Goal: Task Accomplishment & Management: Complete application form

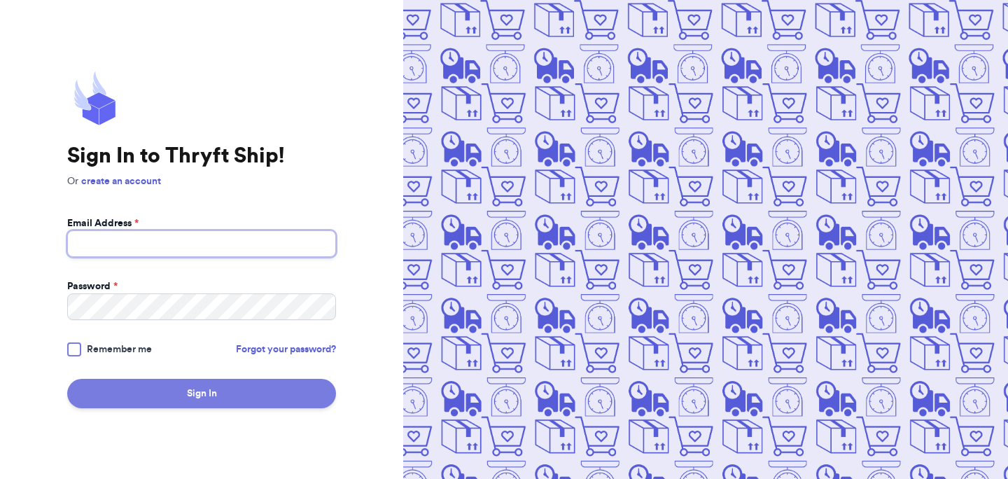
type input "[EMAIL_ADDRESS][DOMAIN_NAME]"
click at [185, 387] on button "Sign In" at bounding box center [201, 393] width 269 height 29
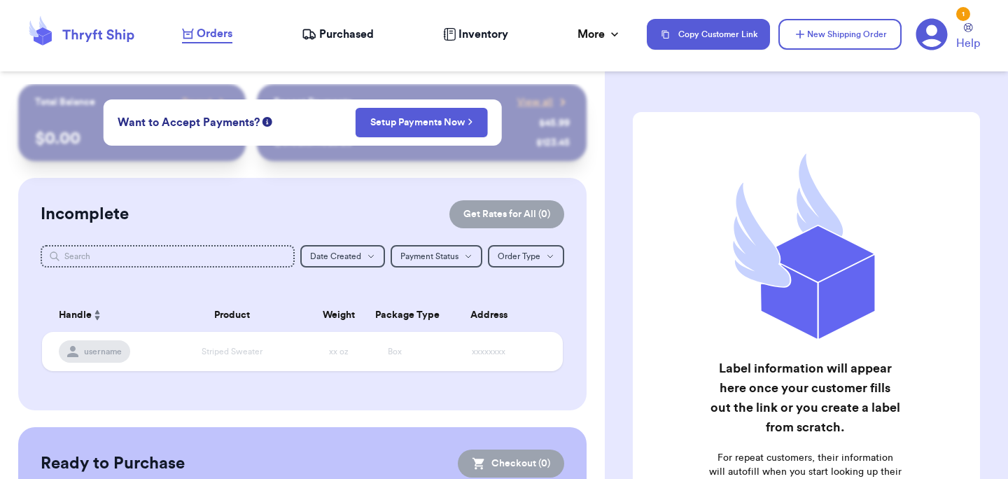
click at [614, 201] on div "Label information will appear here once your customer fills out the link or you…" at bounding box center [806, 357] width 403 height 546
click at [831, 25] on button "New Shipping Order" at bounding box center [839, 34] width 123 height 31
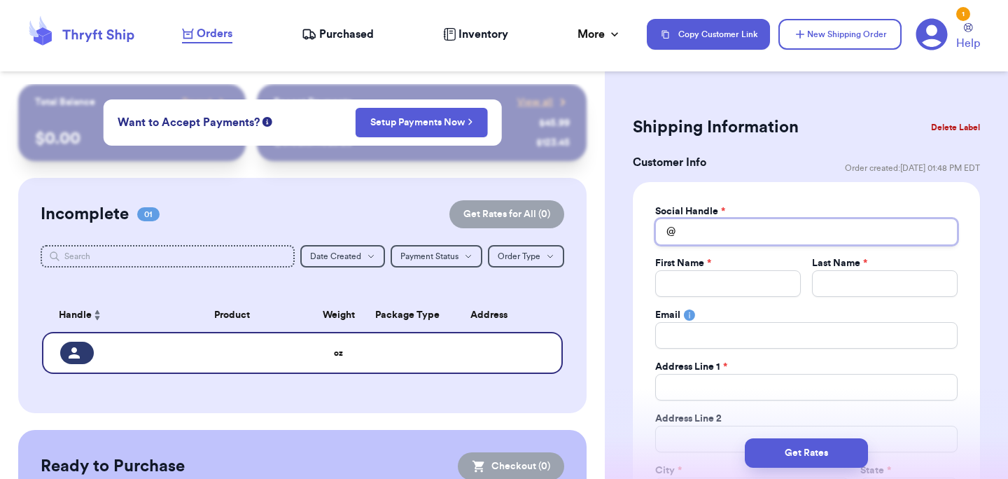
click at [702, 240] on input "Total Amount Paid" at bounding box center [806, 231] width 302 height 27
type input "s"
type input "s."
type input "s.u"
type input "s.um"
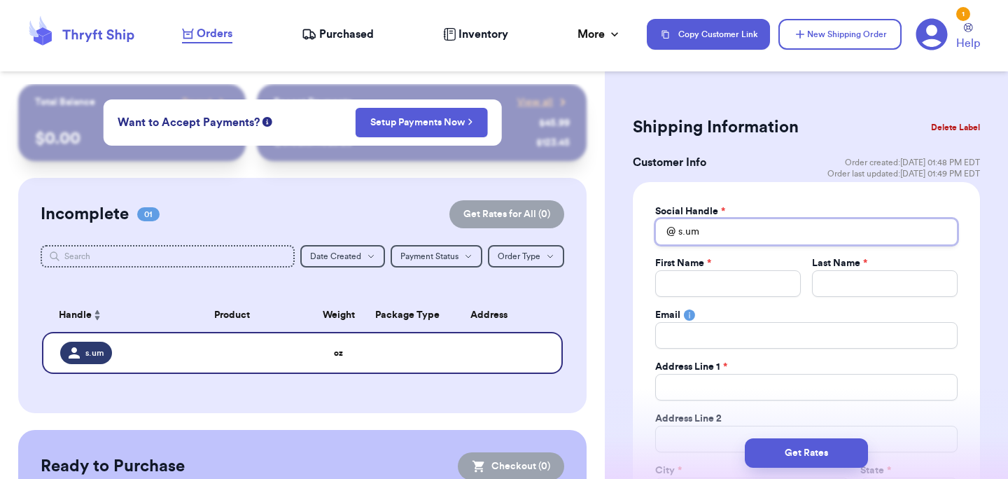
type input "s.ums"
type input "s.umsi"
type input "s.umsit"
type input "s.umsitu"
type input "s.umsitup"
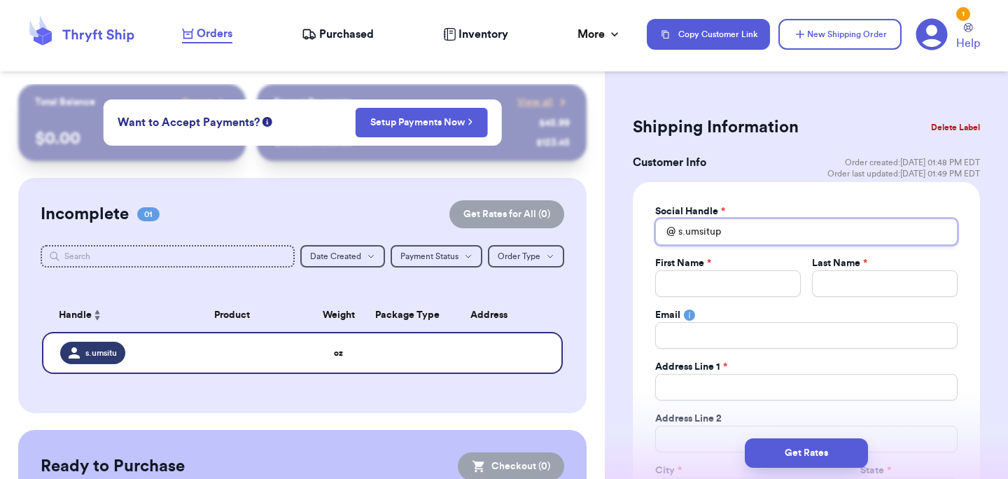
type input "s.umsitup"
click at [694, 280] on input "Total Amount Paid" at bounding box center [728, 283] width 146 height 27
type input "S"
type input "Su"
type input "Sum"
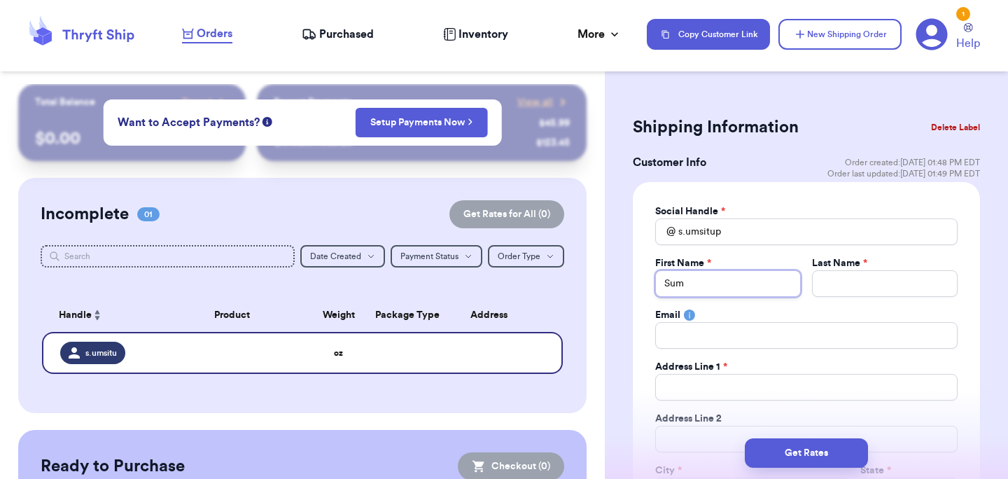
type input "Summ"
type input "Summe"
type input "Summer"
type input "F"
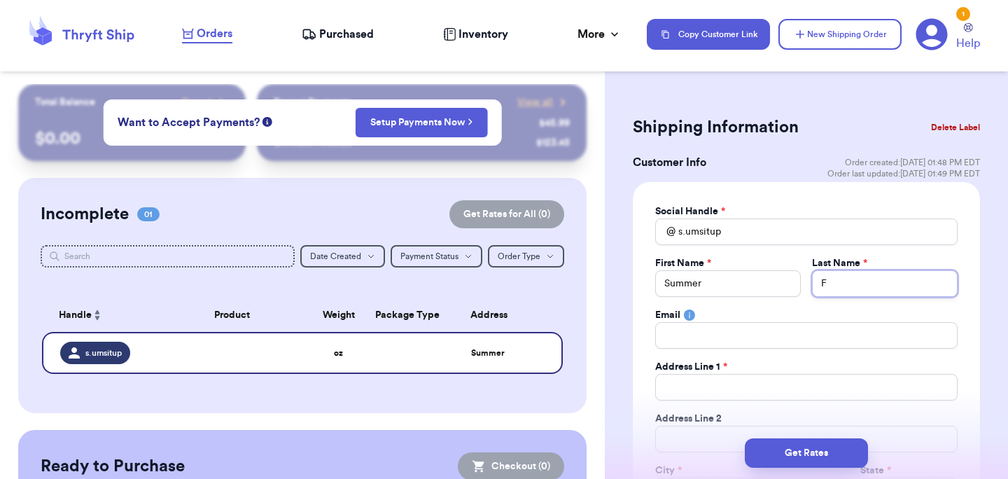
type input "Fo"
type input "Fox"
type input "1"
type input "15"
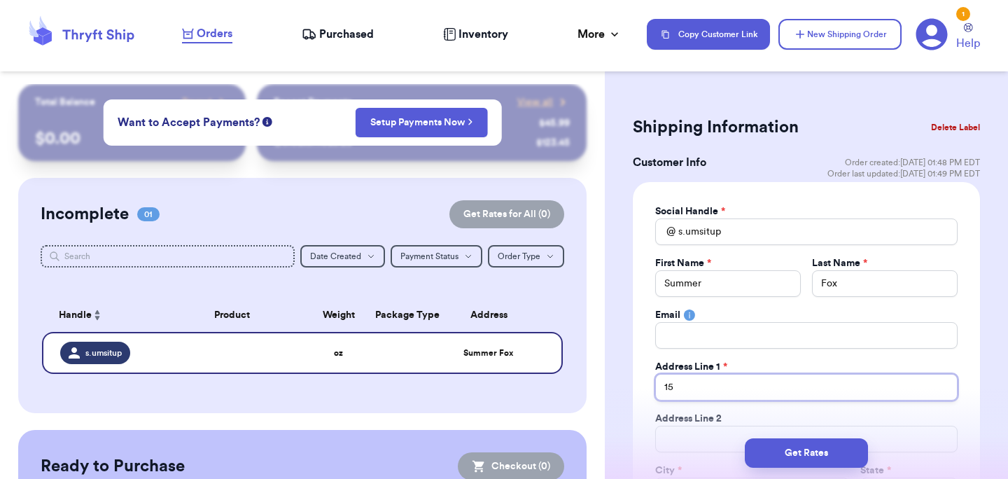
type input "157"
type input "1579"
type input "15790"
type input "15790 /"
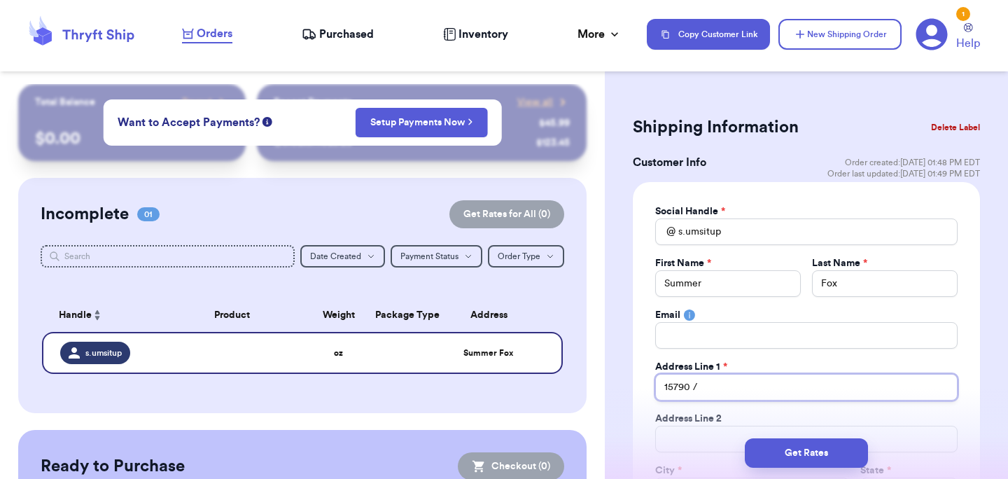
type input "15790"
type input "15790 M"
type input "15790 Mo"
type input "15790 Mor"
type input "15790 Morg"
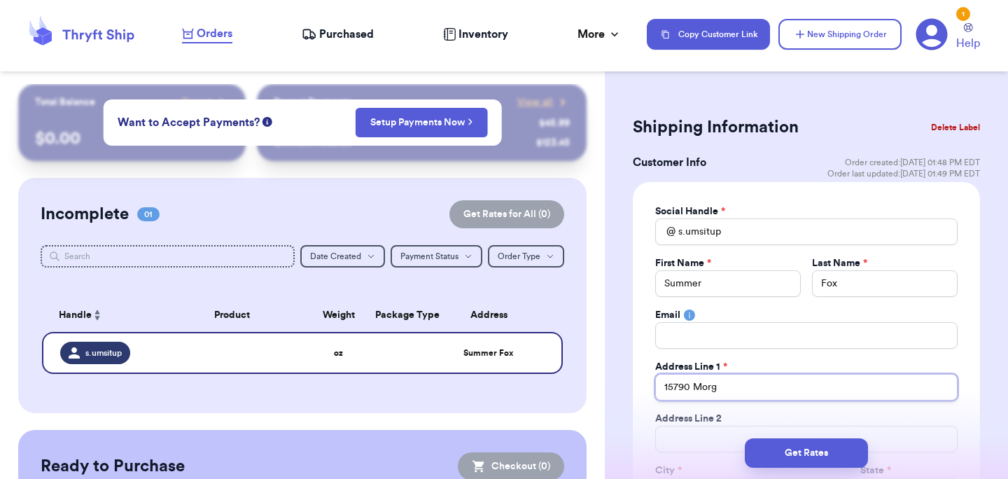
type input "15790 [PERSON_NAME]"
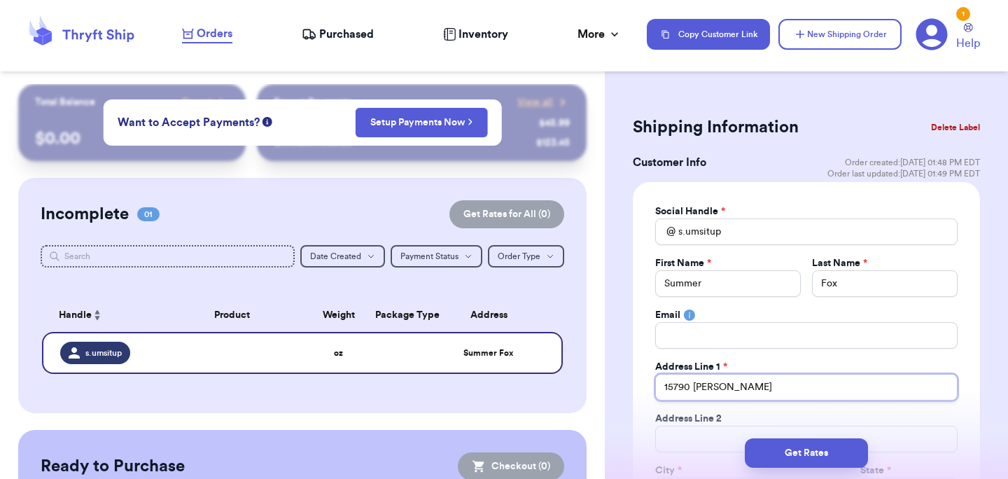
type input "15790 [PERSON_NAME]"
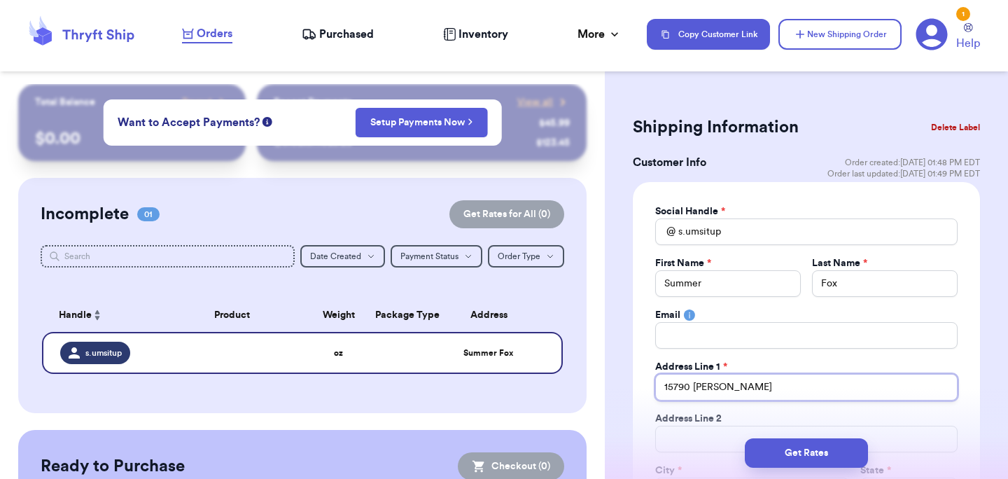
type input "15790 [PERSON_NAME] D"
type input "[STREET_ADDRESS][PERSON_NAME]"
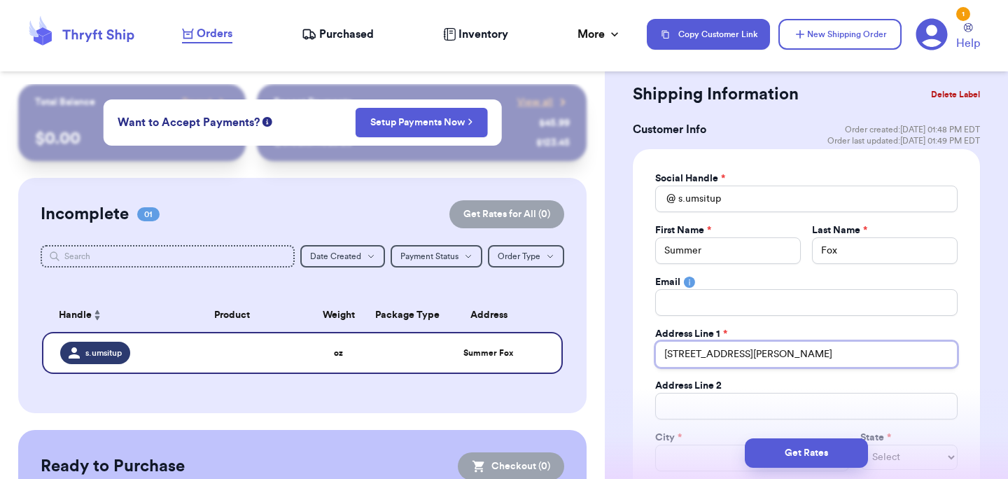
scroll to position [43, 0]
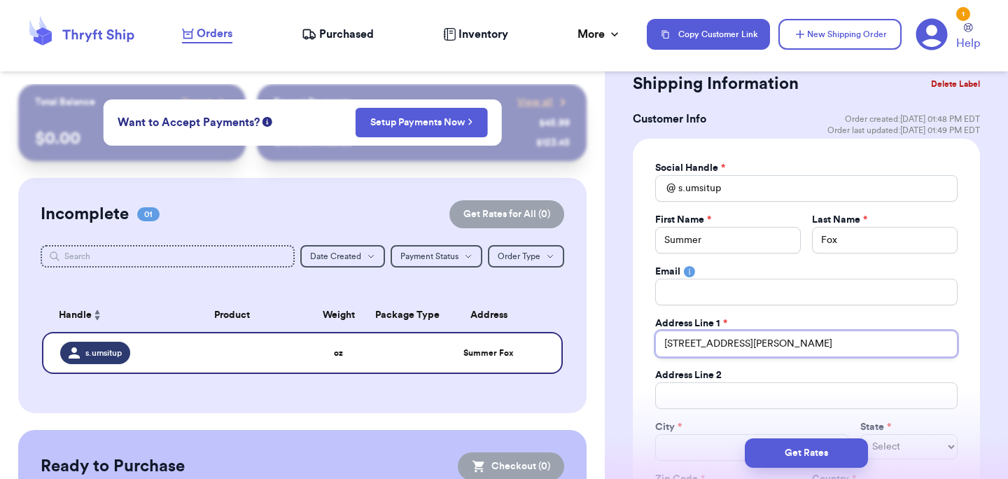
type input "[STREET_ADDRESS][PERSON_NAME]"
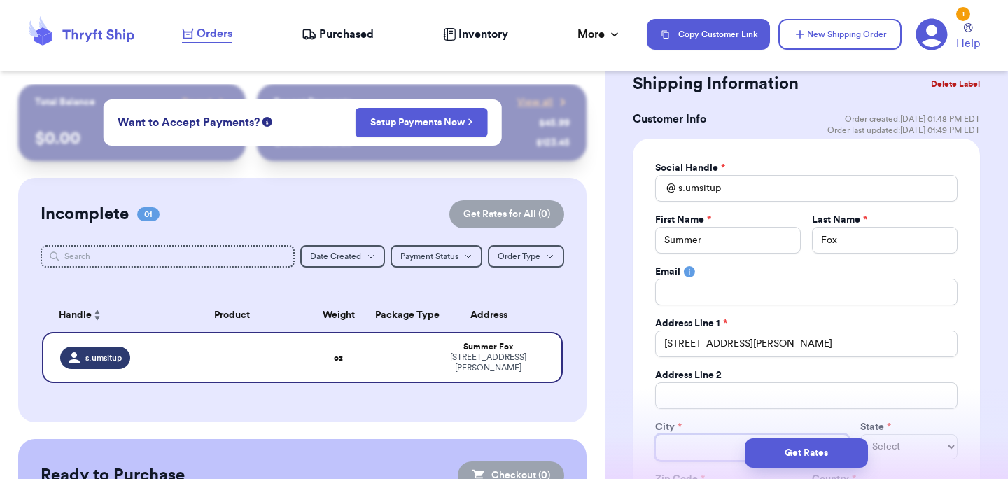
type input "C"
type input "Ce"
type input "Cen"
type input "Cent"
type input "Centr"
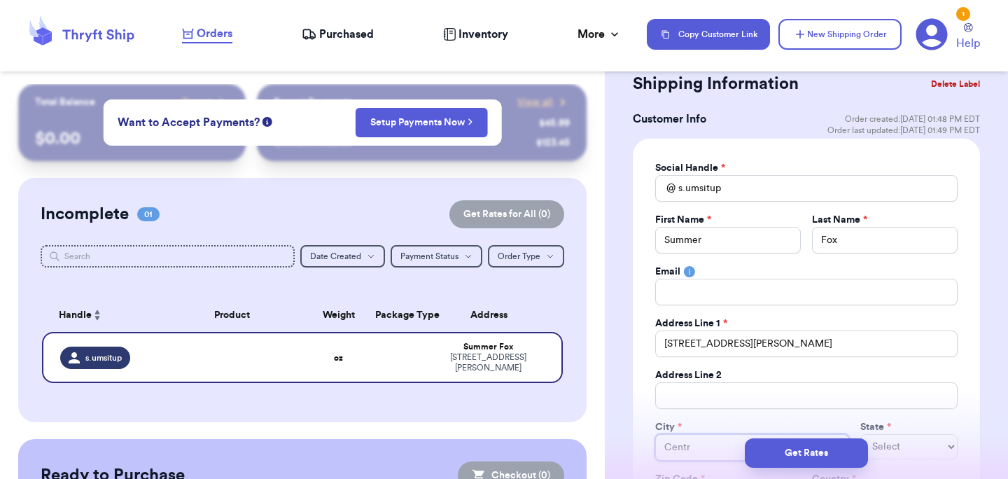
type input "Centre"
type input "Centrev"
type input "Centrevi"
type input "Centrevil"
type input "Centrevill"
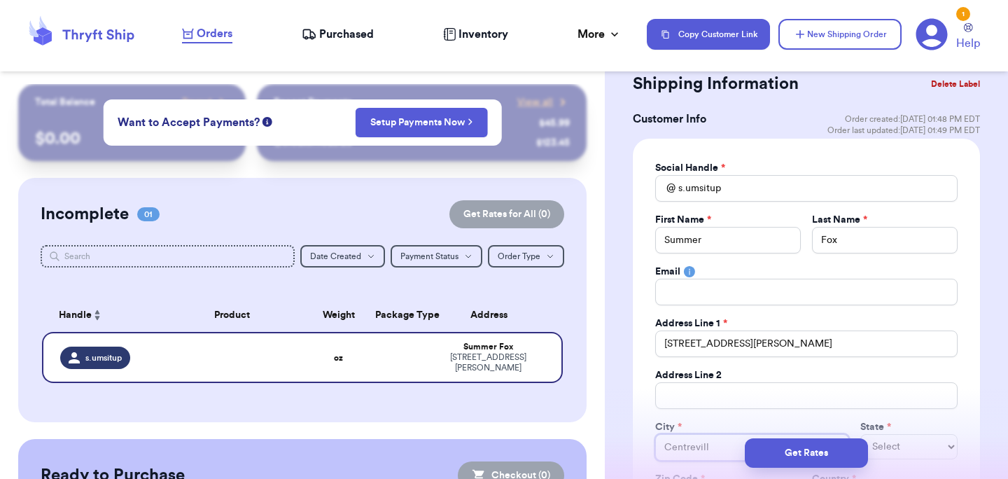
type input "[GEOGRAPHIC_DATA]"
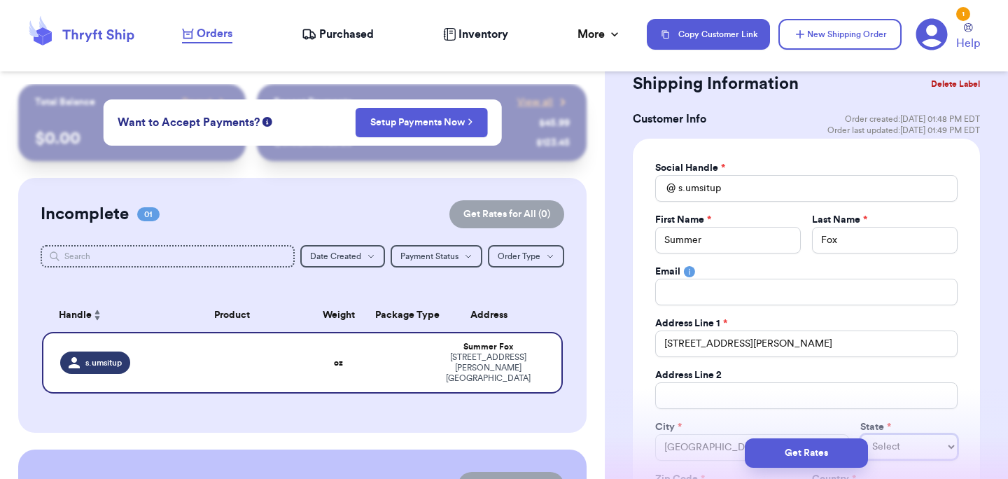
select select "NE"
select select "NV"
select select "NH"
select select "NJ"
select select "NM"
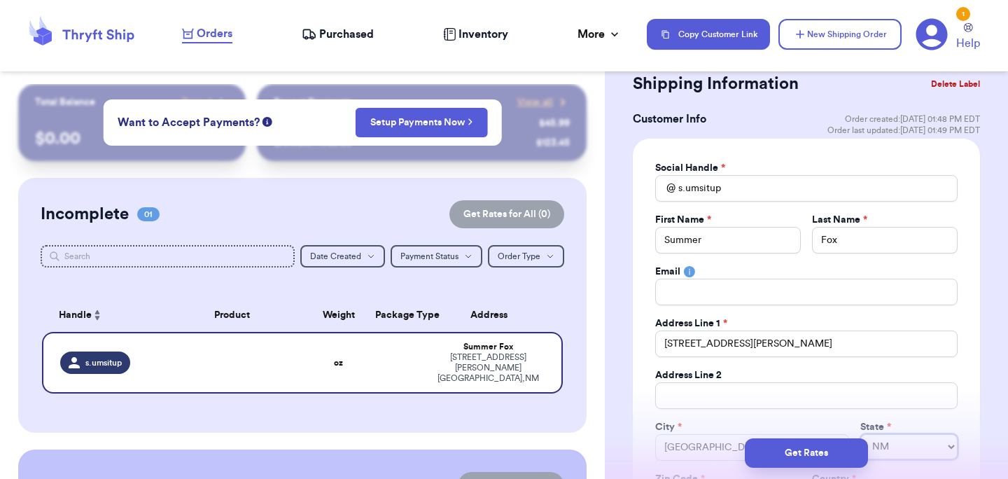
select select "NY"
select select "NC"
select select "VT"
select select "VA"
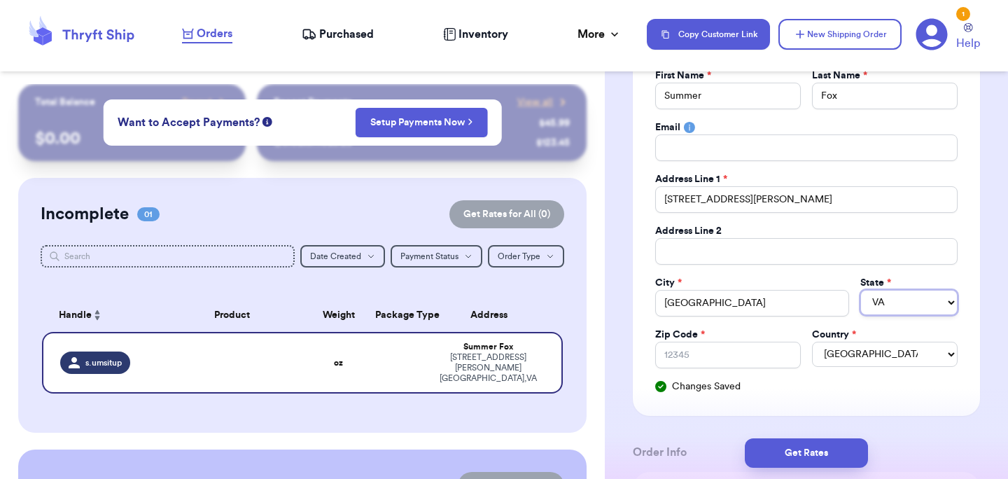
scroll to position [242, 0]
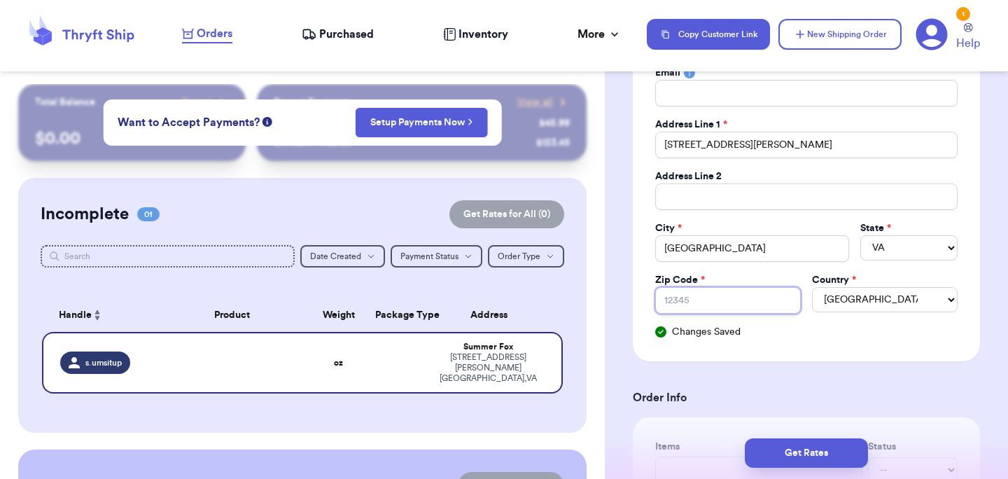
type input "2"
type input "20"
type input "201"
type input "2012"
type input "20120"
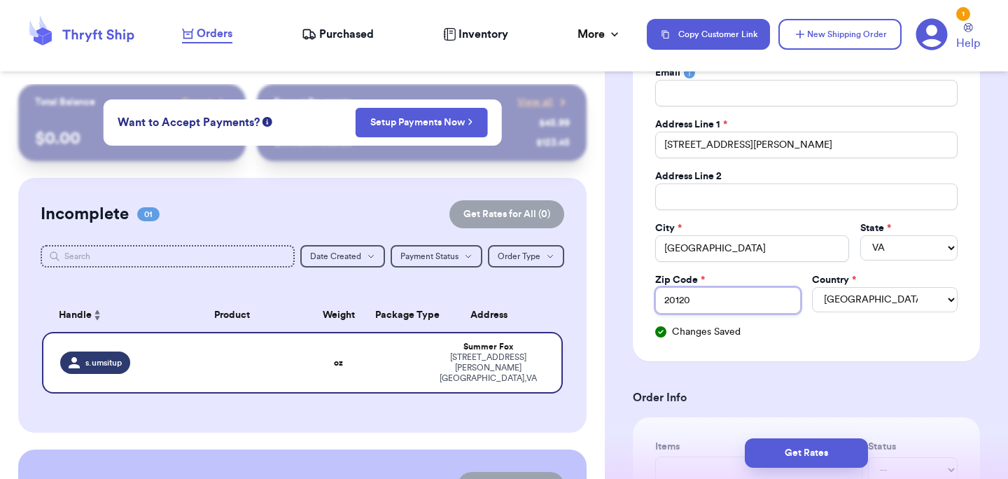
type input "20120"
click at [837, 358] on div "Social Handle * @ s.umsitup First Name * Summer Last Name * [PERSON_NAME] Email…" at bounding box center [806, 150] width 347 height 421
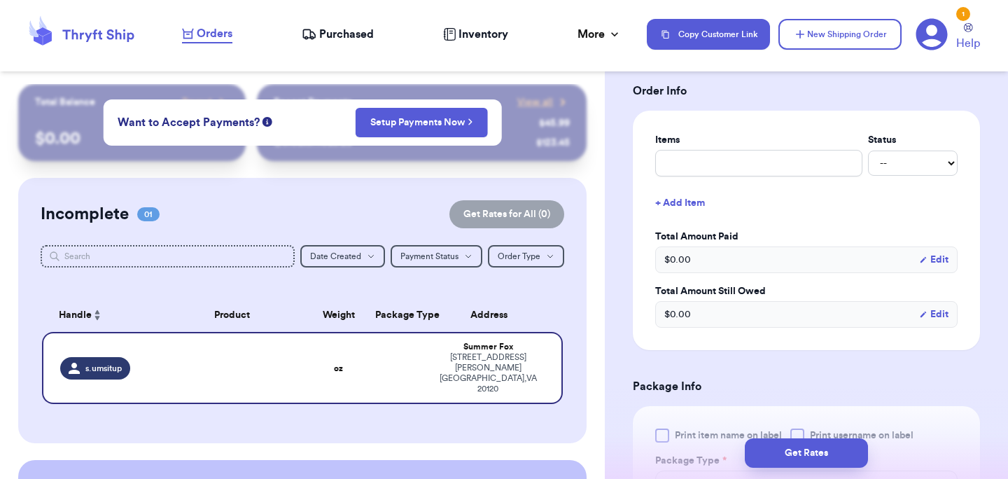
scroll to position [566, 0]
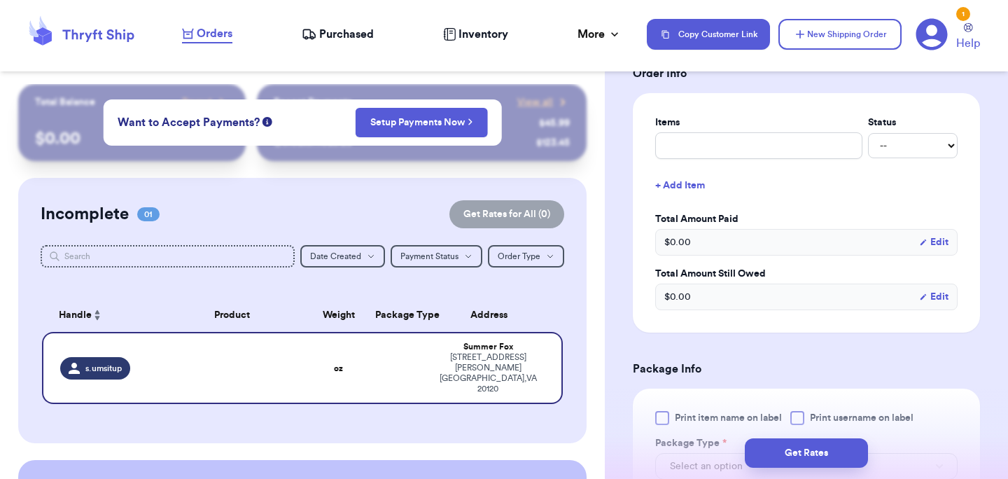
click at [699, 244] on div "$ 0.00 Edit" at bounding box center [806, 242] width 302 height 27
click at [719, 321] on div "Items Status -- Paid Owes + Add Item Total Amount Paid $ 0.00 Edit Total Amount…" at bounding box center [806, 212] width 347 height 239
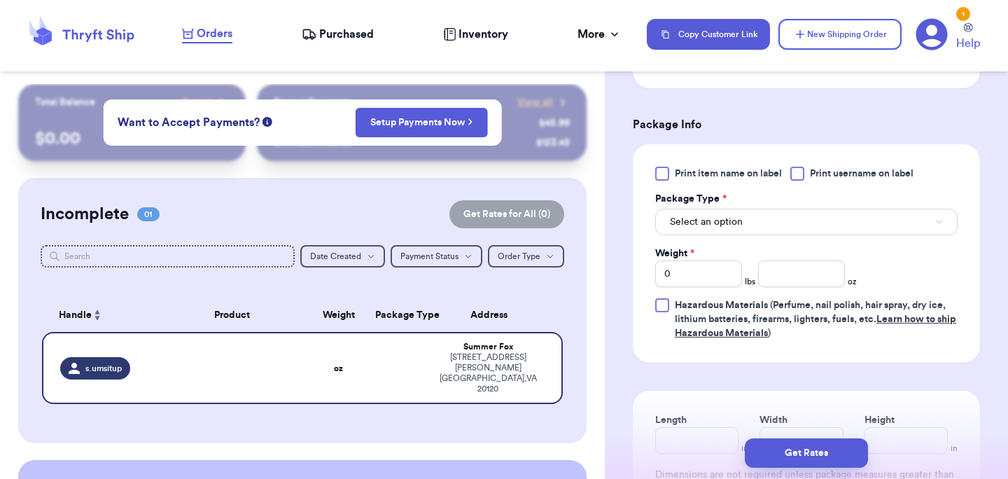
scroll to position [828, 0]
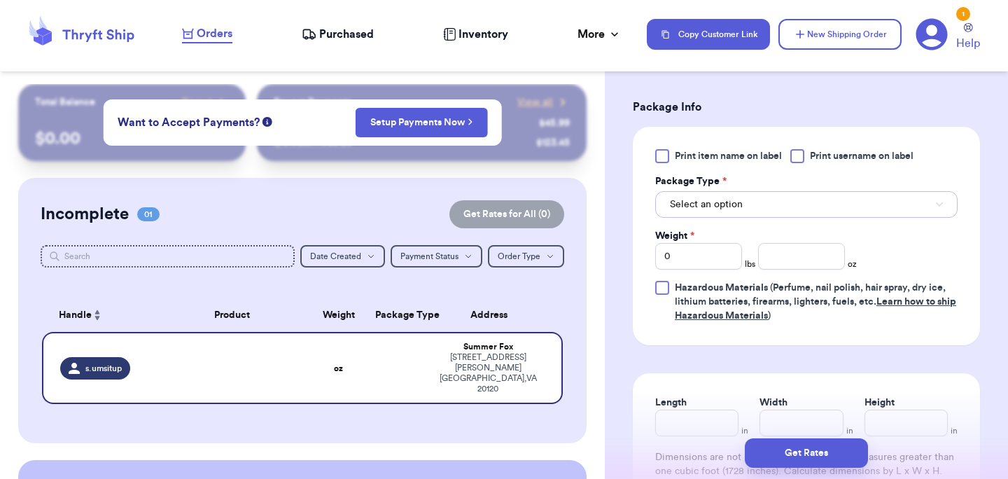
click at [753, 205] on button "Select an option" at bounding box center [806, 204] width 302 height 27
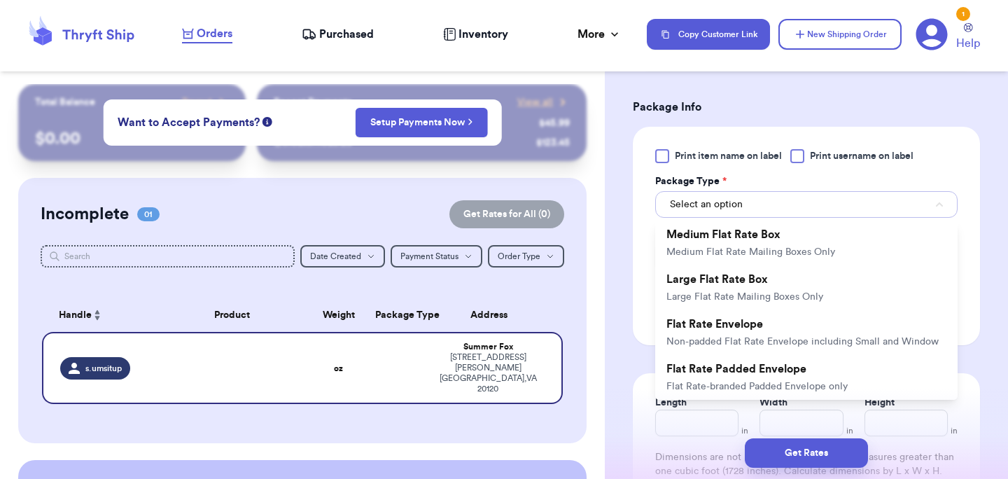
scroll to position [274, 0]
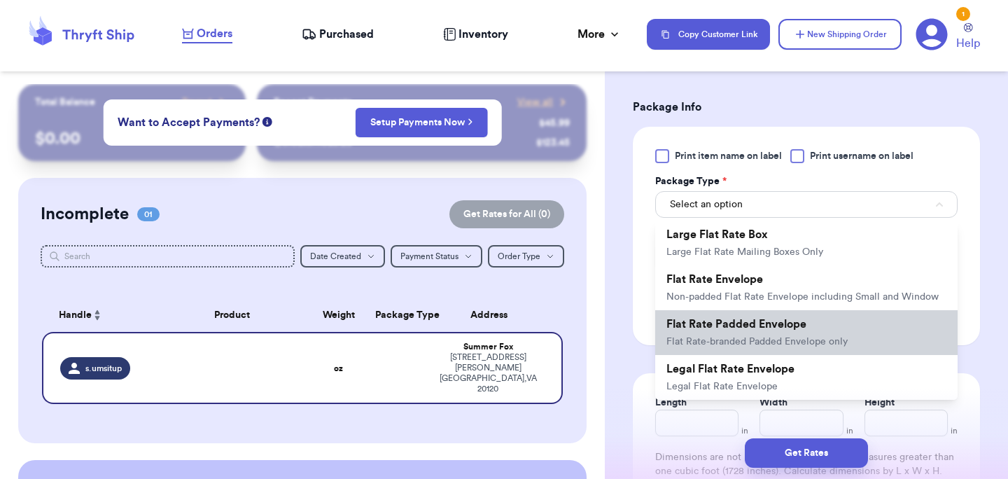
click at [763, 342] on span "Flat Rate-branded Padded Envelope only" at bounding box center [756, 342] width 181 height 10
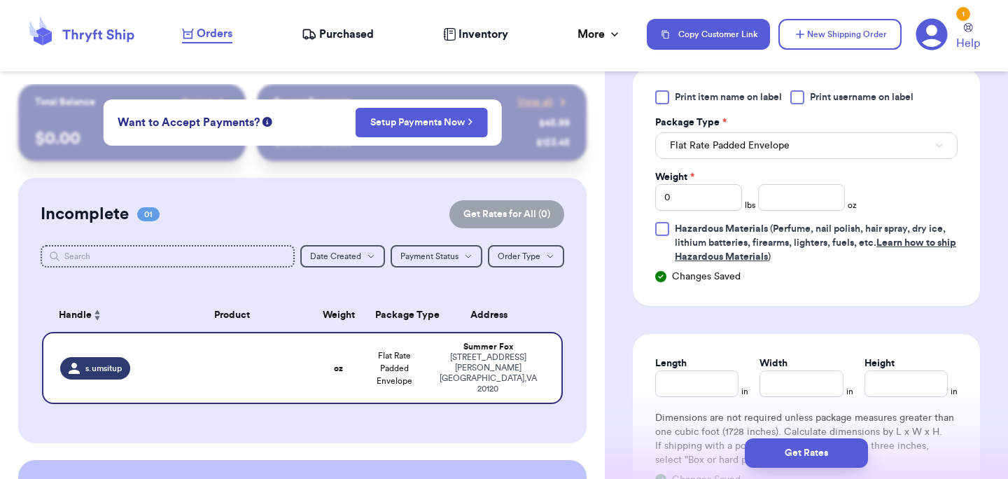
scroll to position [892, 0]
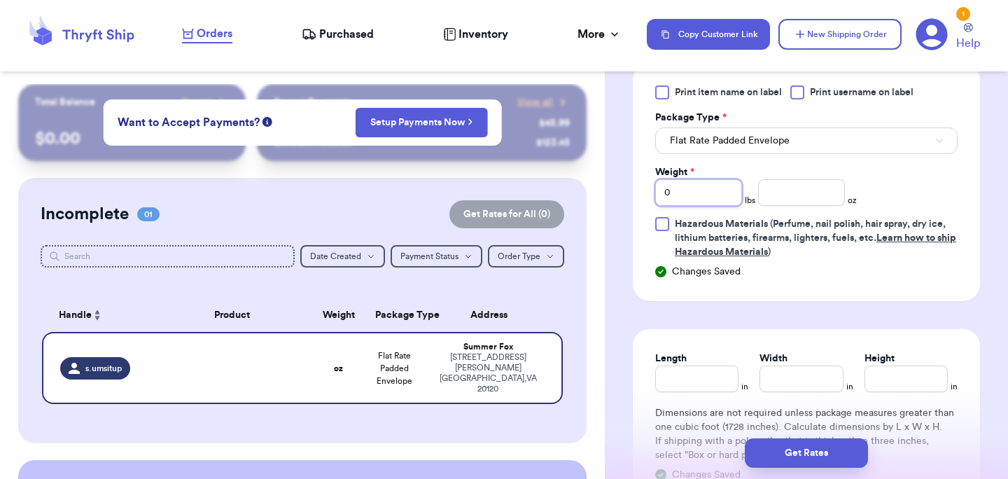
click at [703, 197] on input "0" at bounding box center [698, 192] width 87 height 27
type input "2"
click at [892, 194] on div "Print item name on label Print username on label Package Type * Flat Rate Padde…" at bounding box center [806, 172] width 302 height 174
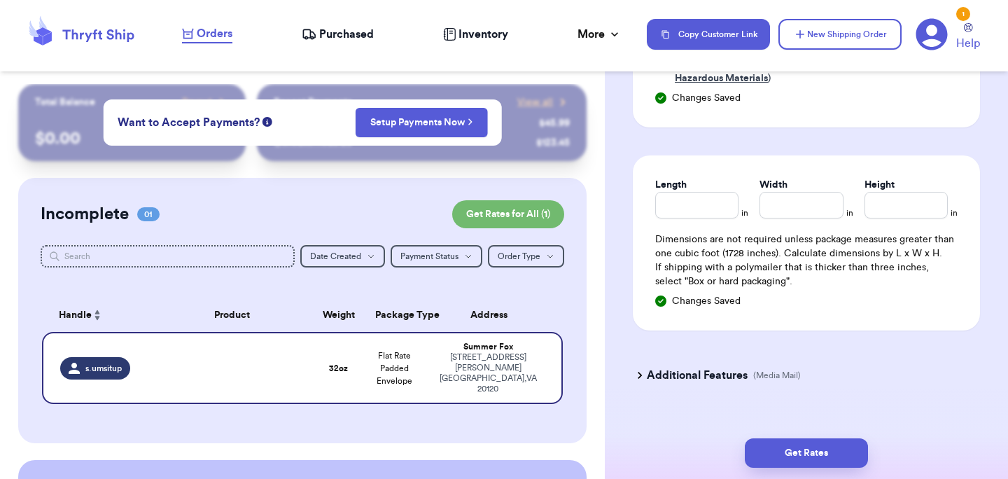
scroll to position [1090, 0]
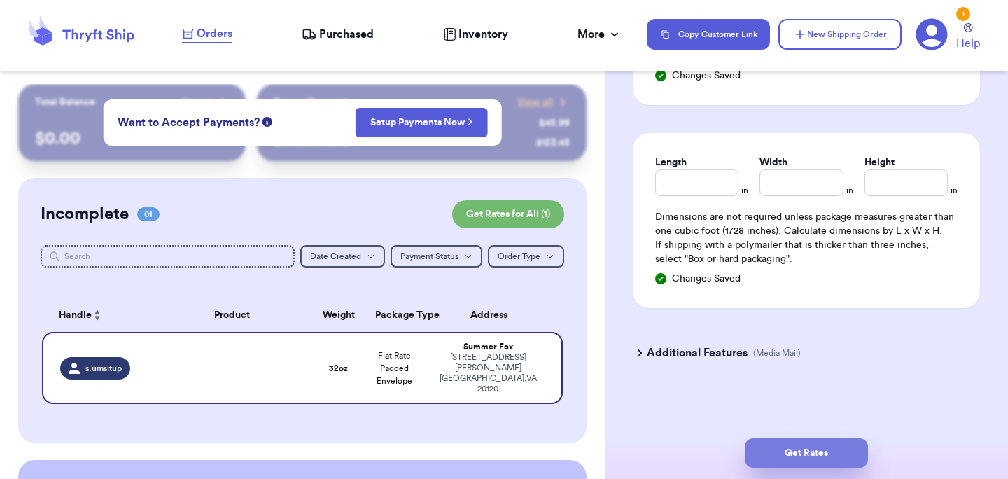
click at [803, 456] on button "Get Rates" at bounding box center [806, 452] width 123 height 29
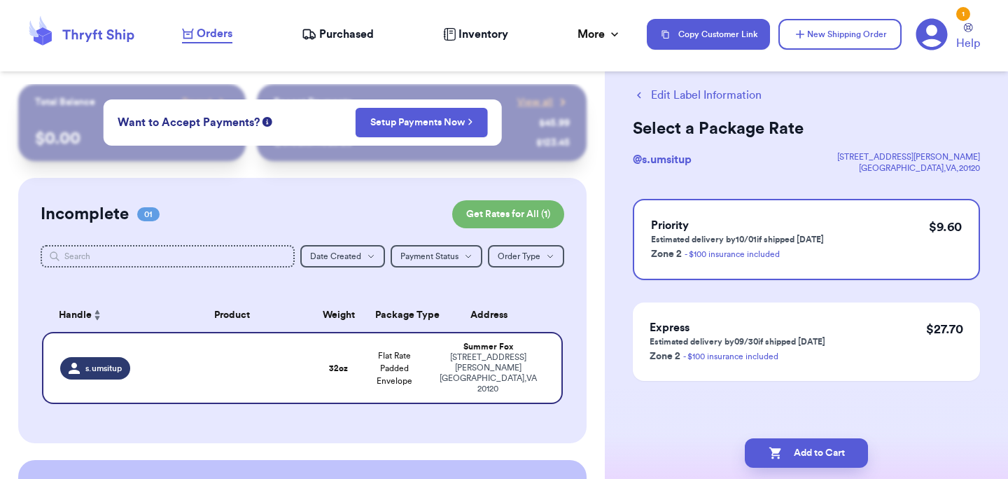
scroll to position [0, 0]
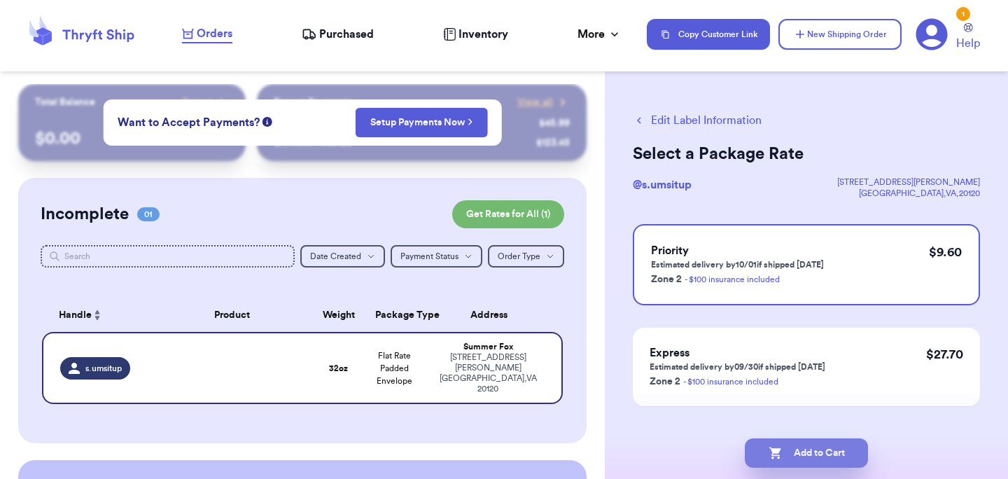
click at [810, 458] on button "Add to Cart" at bounding box center [806, 452] width 123 height 29
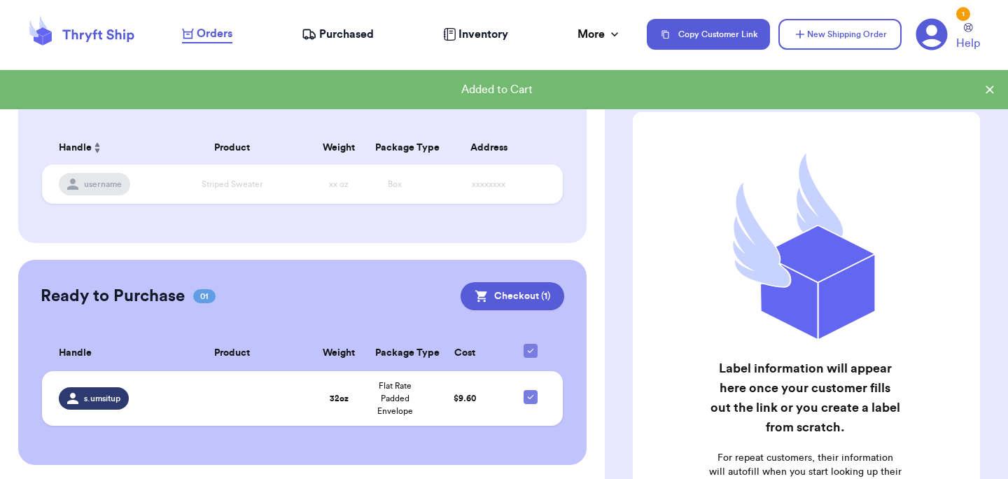
scroll to position [169, 0]
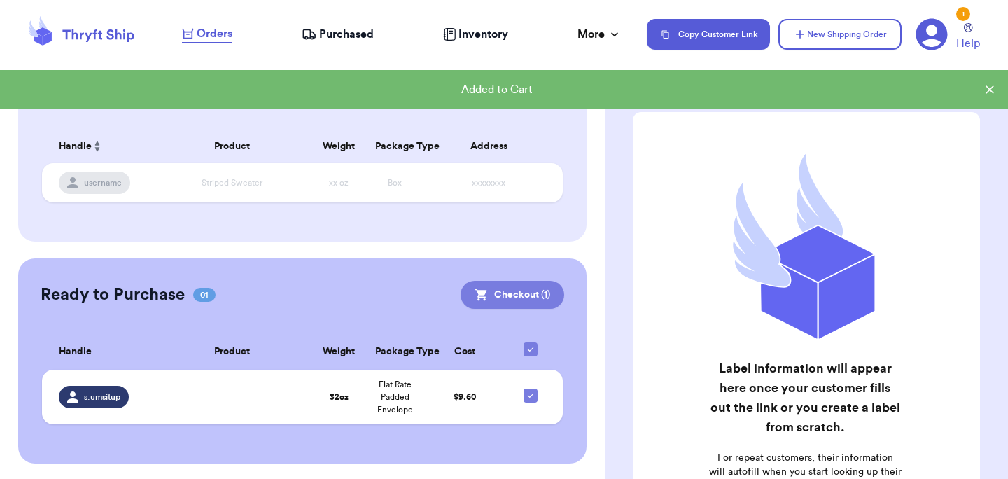
click at [516, 296] on button "Checkout ( 1 )" at bounding box center [513, 295] width 104 height 28
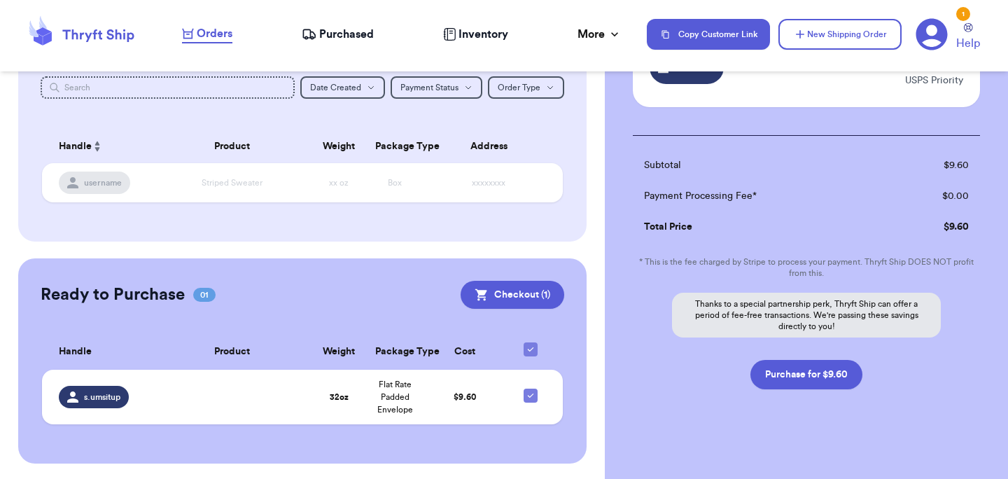
scroll to position [148, 0]
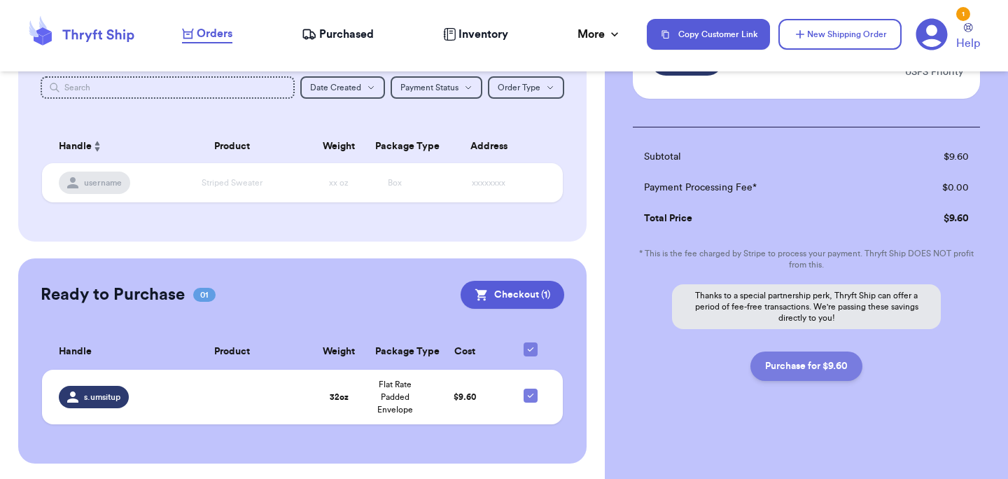
click at [797, 373] on button "Purchase for $9.60" at bounding box center [806, 365] width 112 height 29
checkbox input "true"
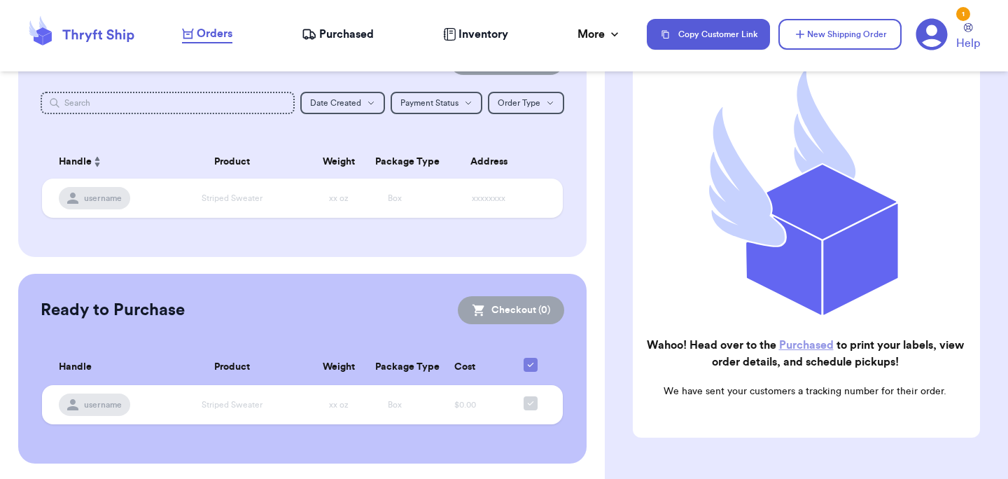
scroll to position [0, 0]
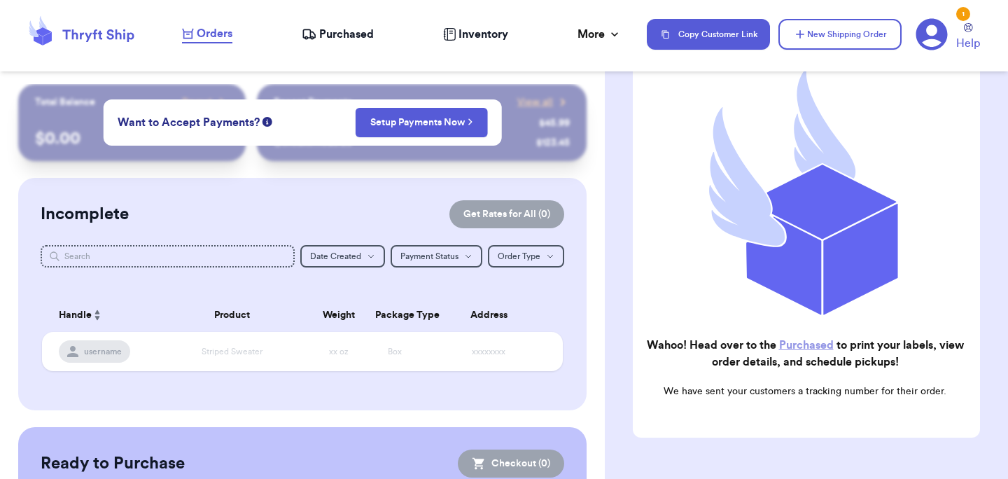
click at [358, 33] on span "Purchased" at bounding box center [346, 34] width 55 height 17
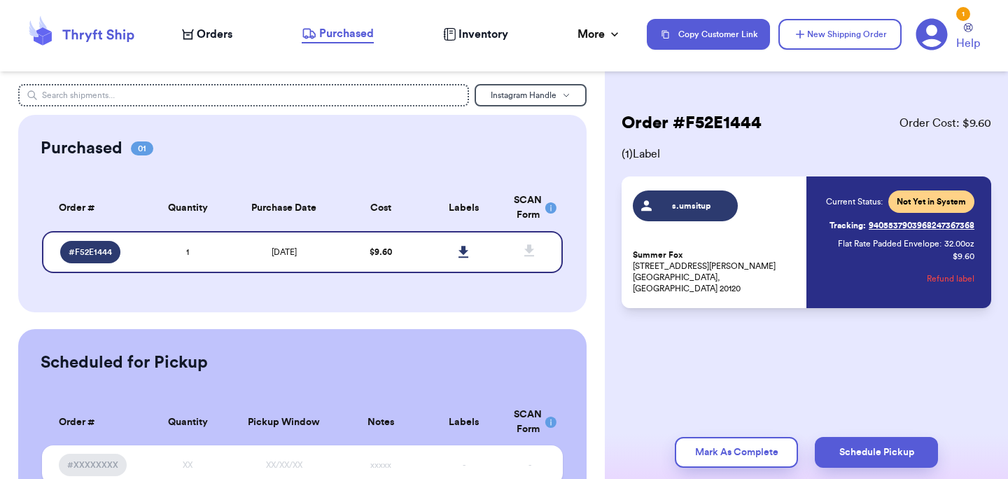
click at [614, 226] on div "Order # F52E1444 Order Cost: $ 9.60 ( 1 ) Label s.umsitup Summer Fox [STREET_AD…" at bounding box center [806, 252] width 403 height 336
click at [605, 195] on div "Order # F52E1444 Order Cost: $ 9.60 ( 1 ) Label s.umsitup Summer Fox [STREET_AD…" at bounding box center [806, 252] width 403 height 336
